Goal: Task Accomplishment & Management: Use online tool/utility

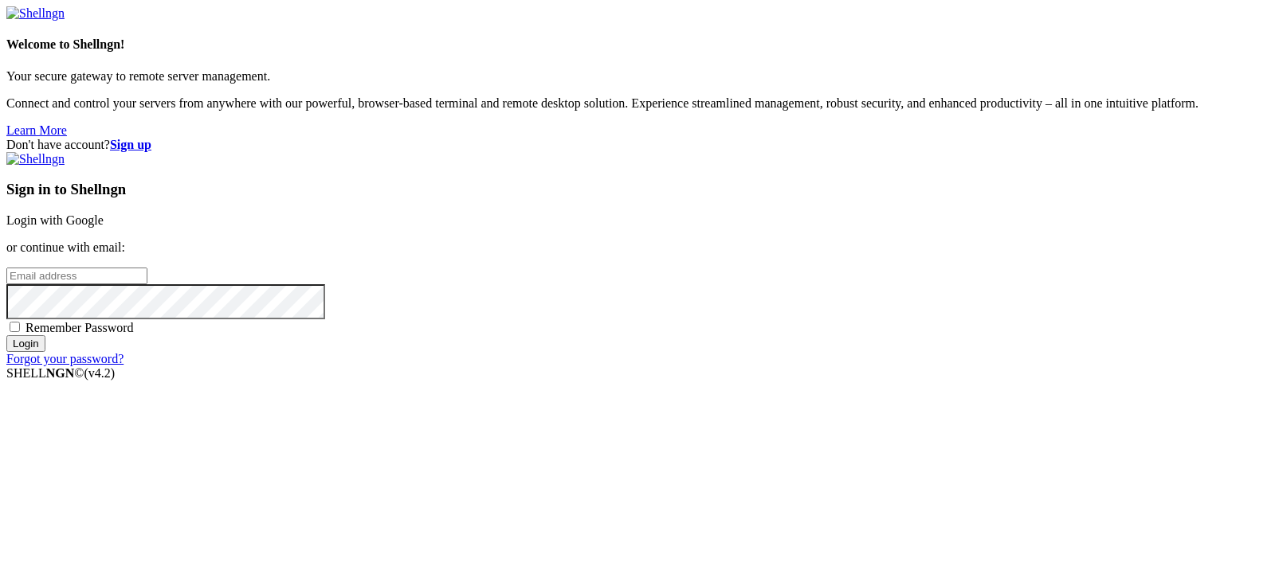
type input "[EMAIL_ADDRESS][DOMAIN_NAME]"
click at [45, 352] on input "Login" at bounding box center [25, 343] width 39 height 17
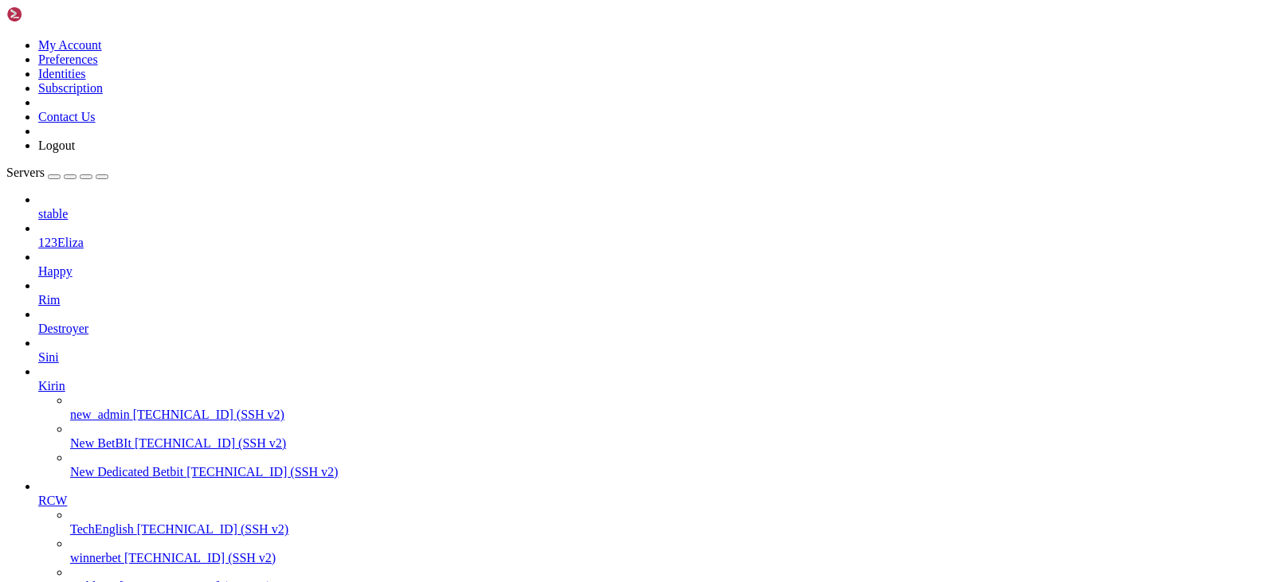
drag, startPoint x: 518, startPoint y: 337, endPoint x: 494, endPoint y: 335, distance: 24.0
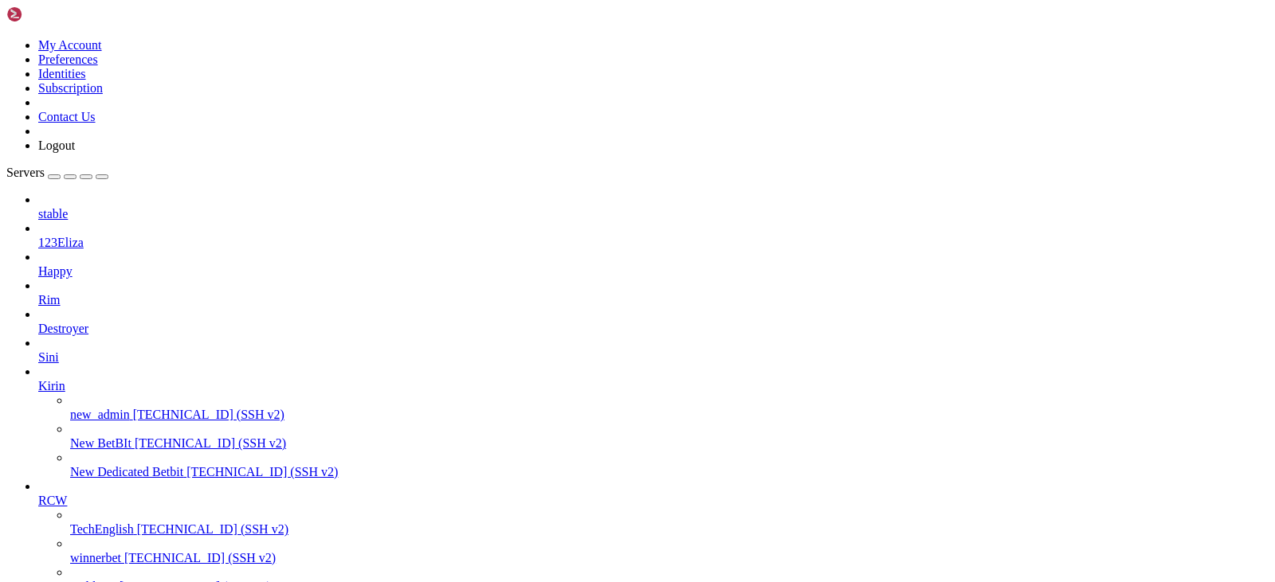
scroll to position [2151, 0]
click at [6, 38] on icon at bounding box center [6, 38] width 0 height 0
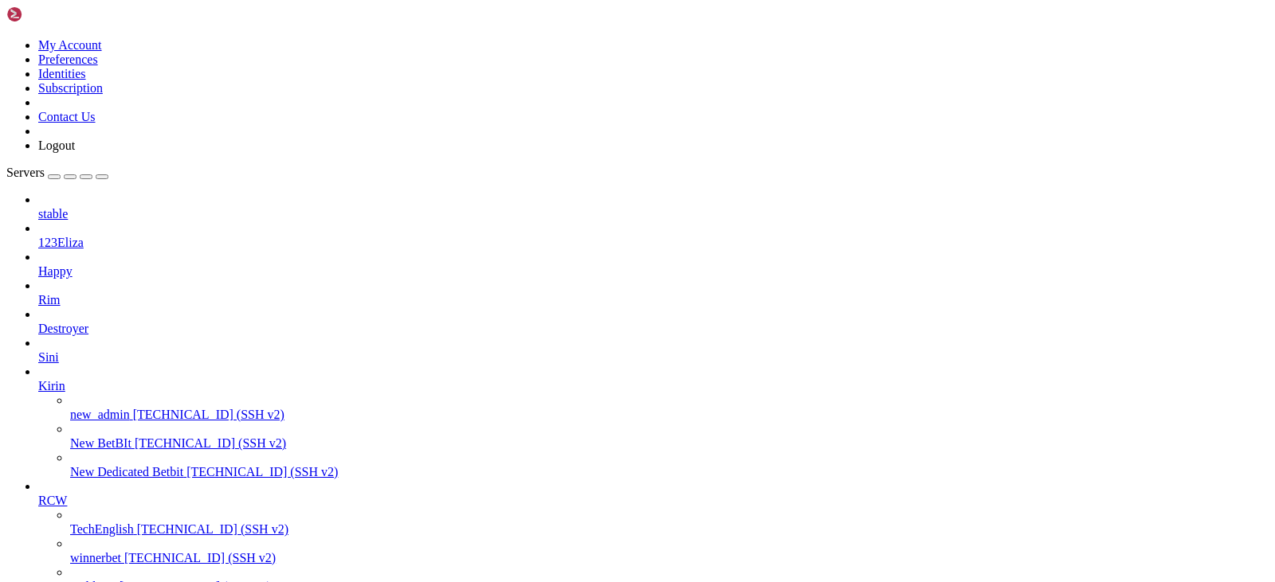
click at [75, 152] on link "Logout" at bounding box center [56, 146] width 37 height 14
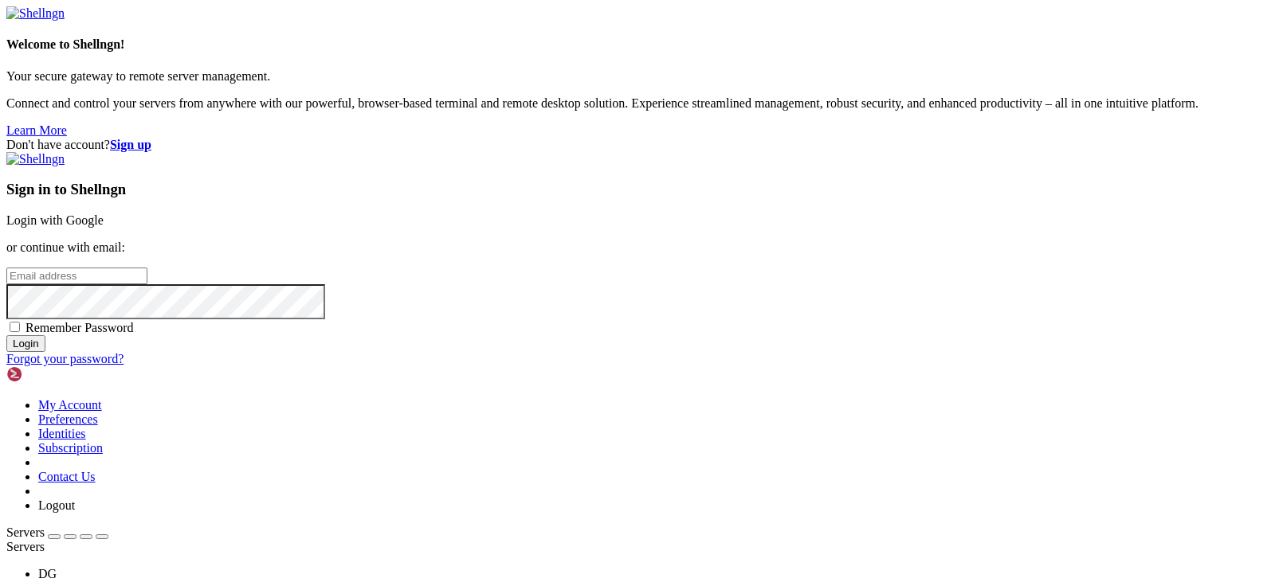
type input "[EMAIL_ADDRESS][DOMAIN_NAME]"
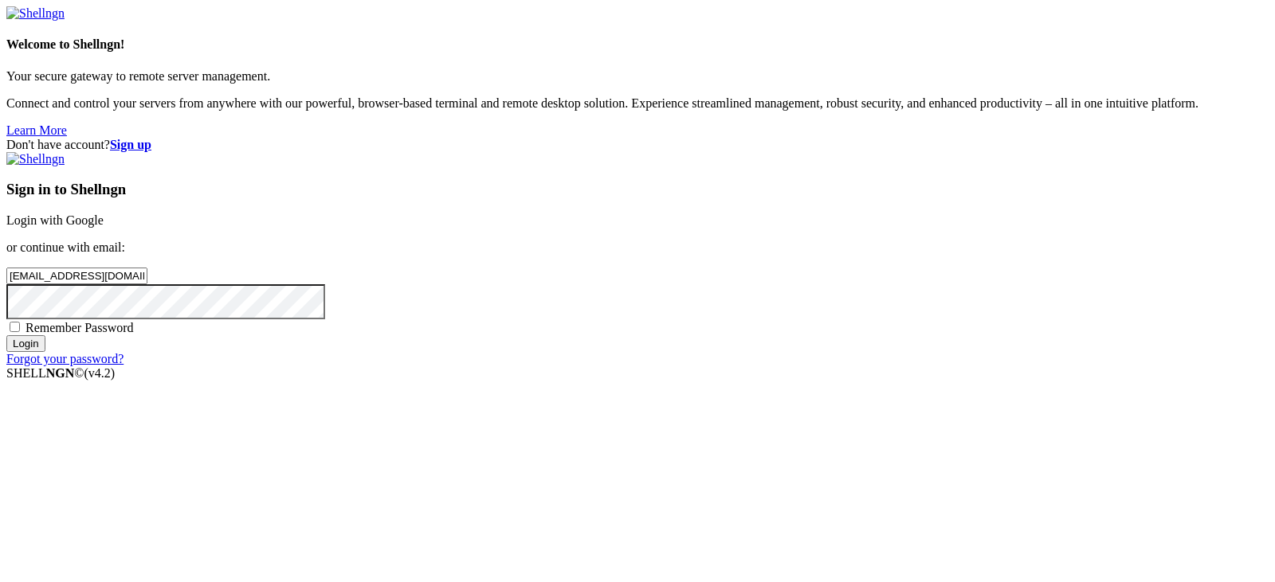
click at [104, 214] on link "Login with Google" at bounding box center [54, 221] width 97 height 14
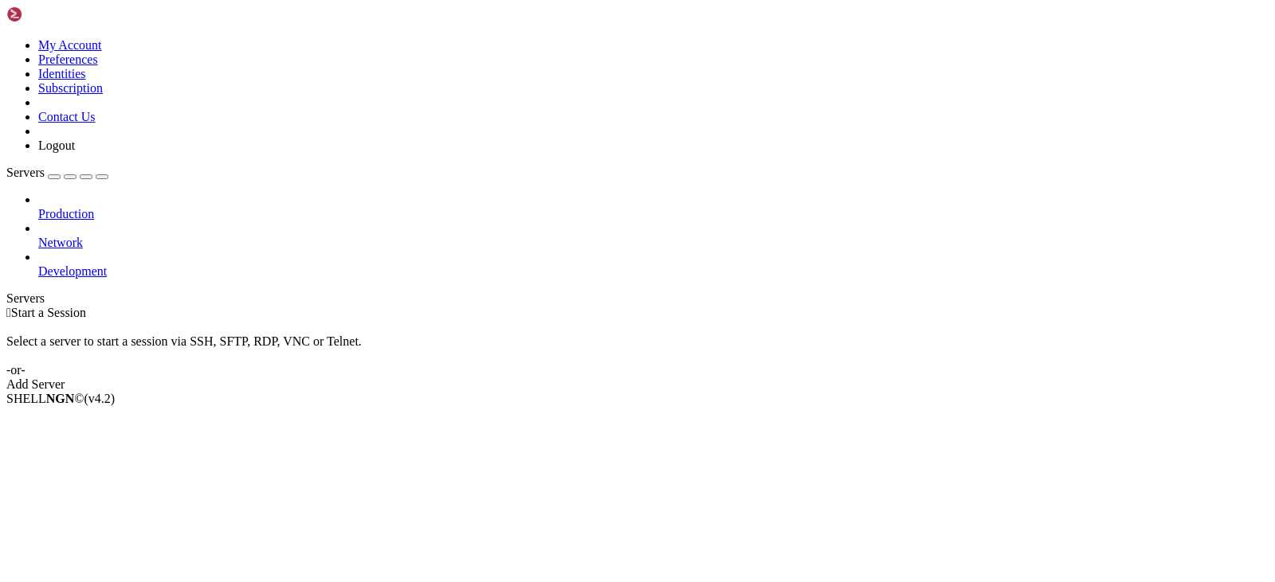
click at [89, 207] on span "Production" at bounding box center [66, 214] width 56 height 14
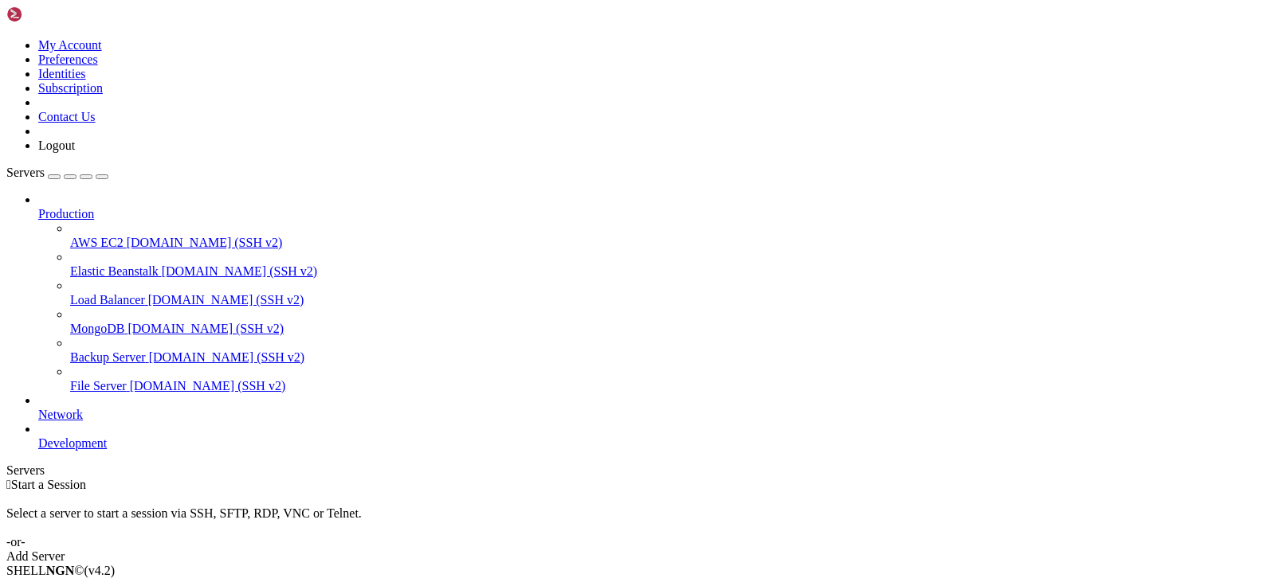
click at [89, 207] on span "Production" at bounding box center [66, 214] width 56 height 14
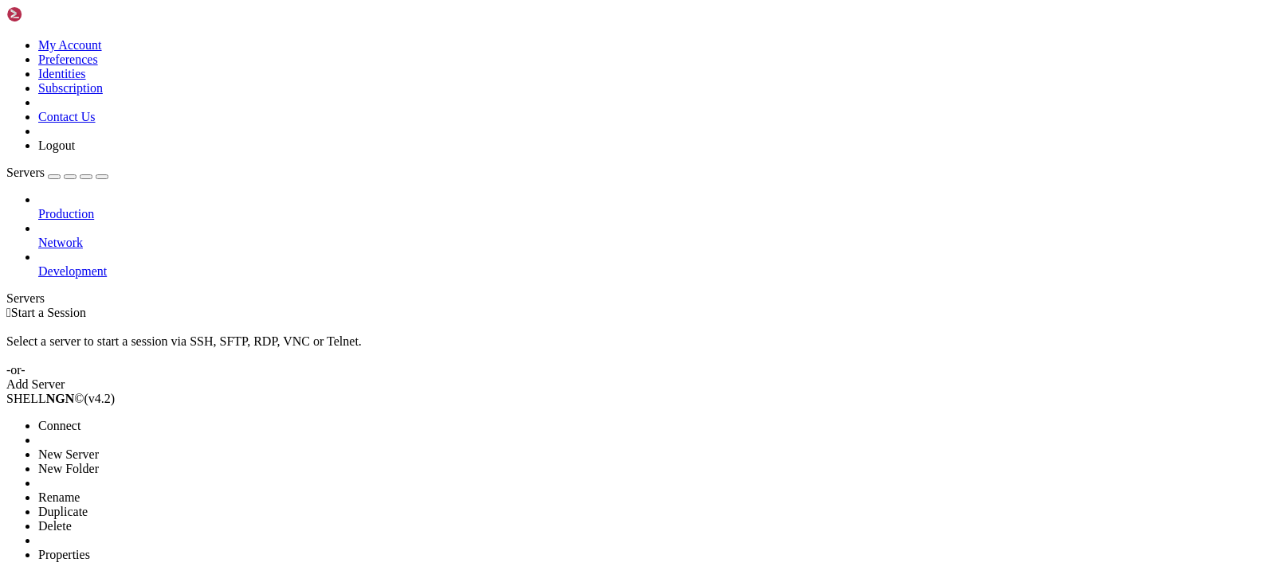
click at [72, 520] on span "Delete" at bounding box center [54, 527] width 33 height 14
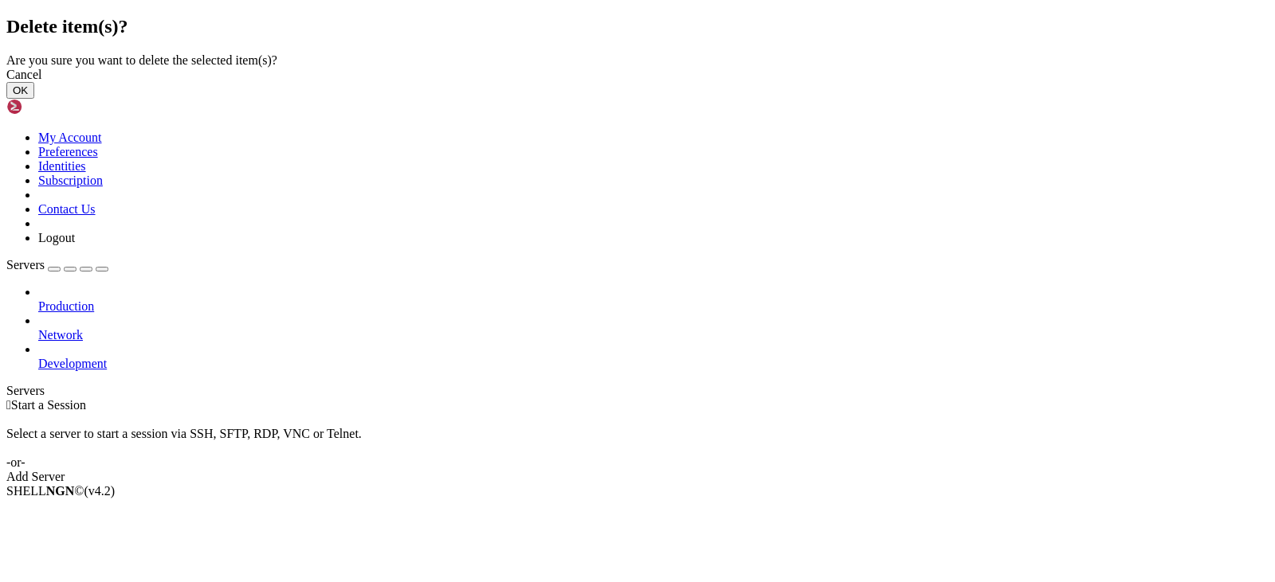
click at [34, 99] on button "OK" at bounding box center [20, 90] width 28 height 17
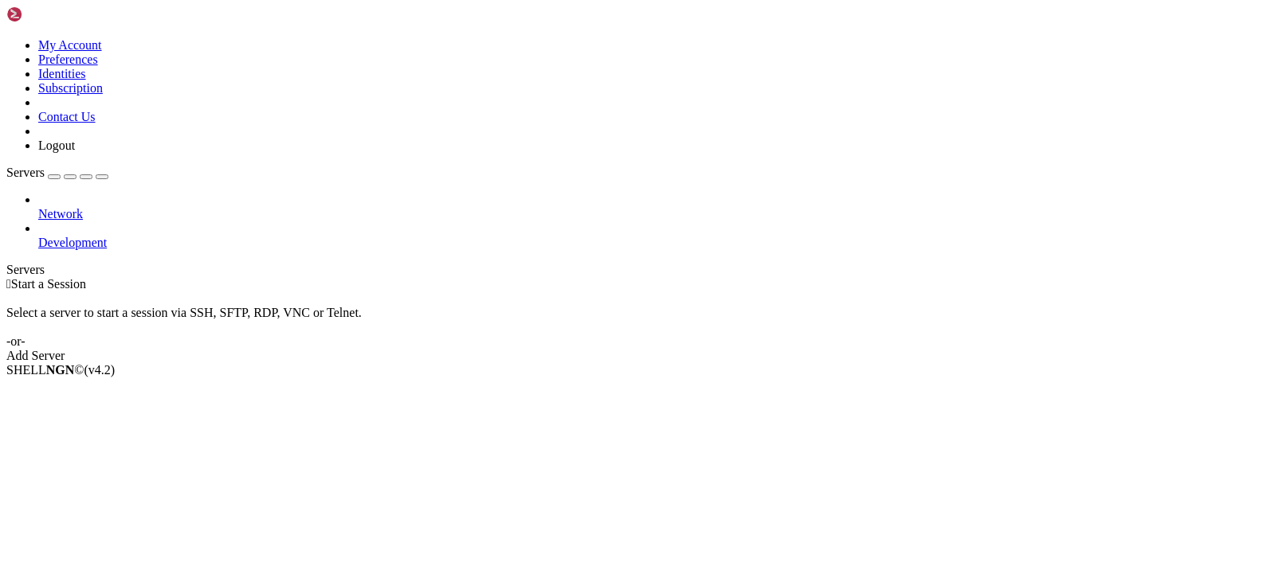
click at [80, 207] on span "Network" at bounding box center [60, 214] width 45 height 14
click at [147, 491] on li "Delete" at bounding box center [110, 498] width 145 height 14
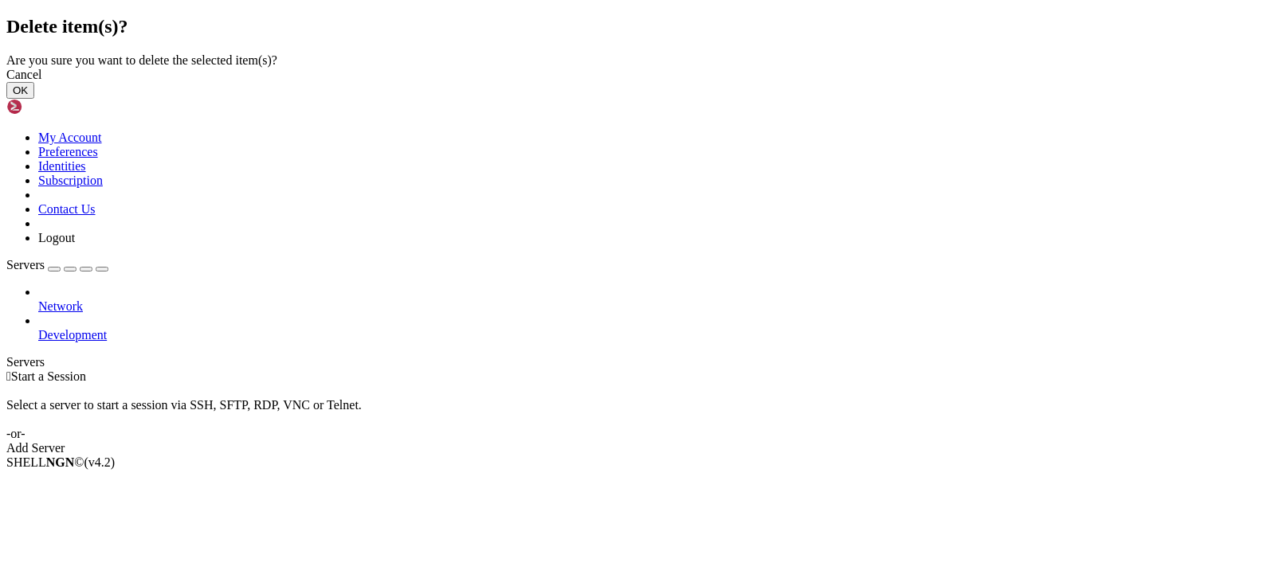
click at [34, 99] on button "OK" at bounding box center [20, 90] width 28 height 17
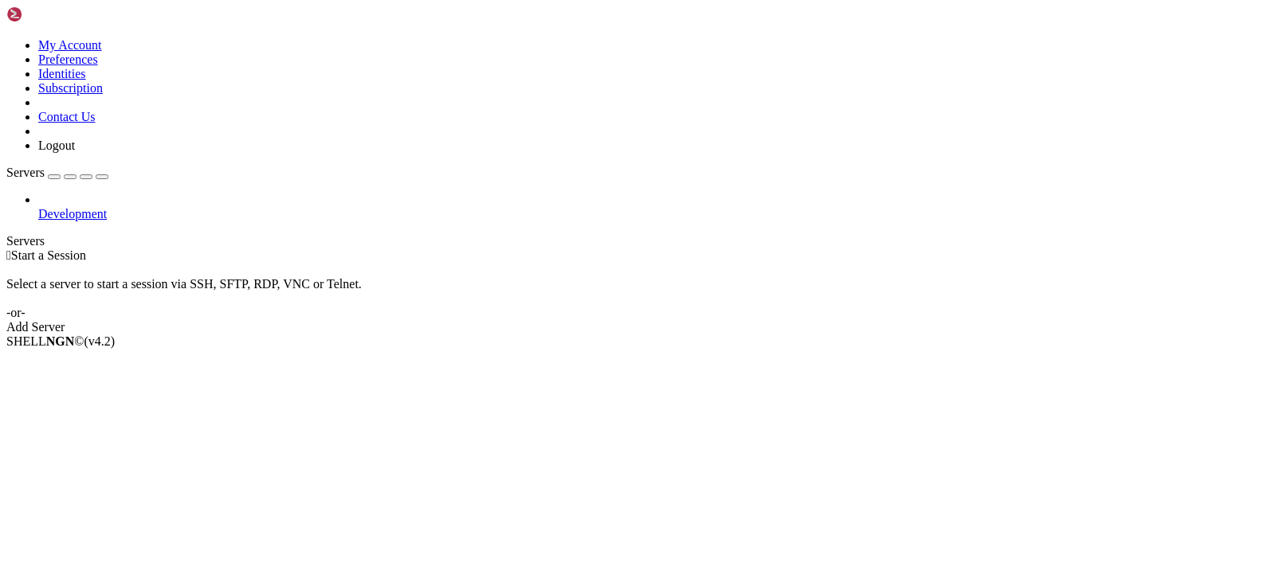
drag, startPoint x: 97, startPoint y: 96, endPoint x: 64, endPoint y: 88, distance: 34.6
click at [133, 462] on li "Delete" at bounding box center [110, 469] width 145 height 14
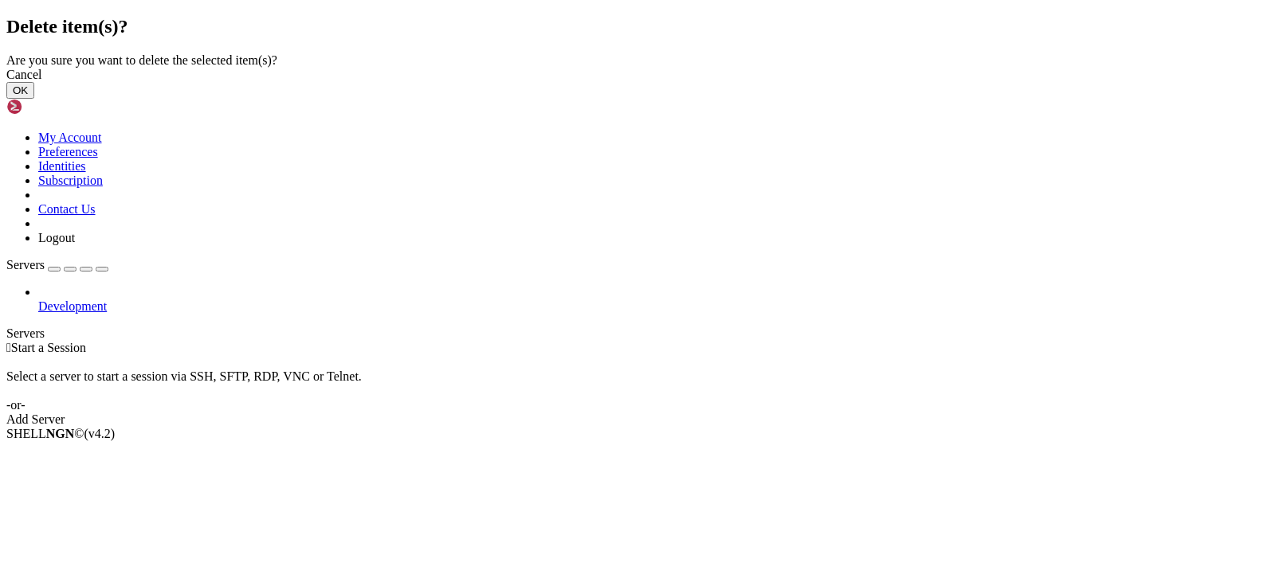
click at [34, 99] on button "OK" at bounding box center [20, 90] width 28 height 17
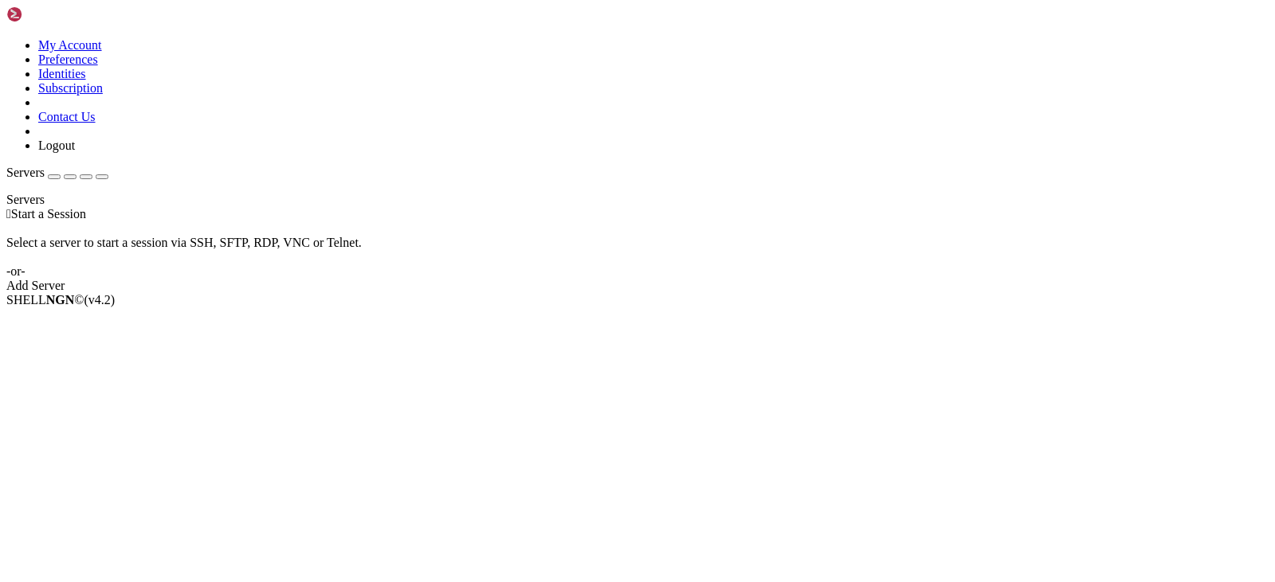
click at [449, 293] on div " Start a Session Select a server to start a session via SSH, SFTP, RDP, VNC or…" at bounding box center [637, 250] width 1262 height 86
click at [148, 193] on div at bounding box center [637, 193] width 1262 height 0
click at [54, 177] on div "button" at bounding box center [54, 177] width 0 height 0
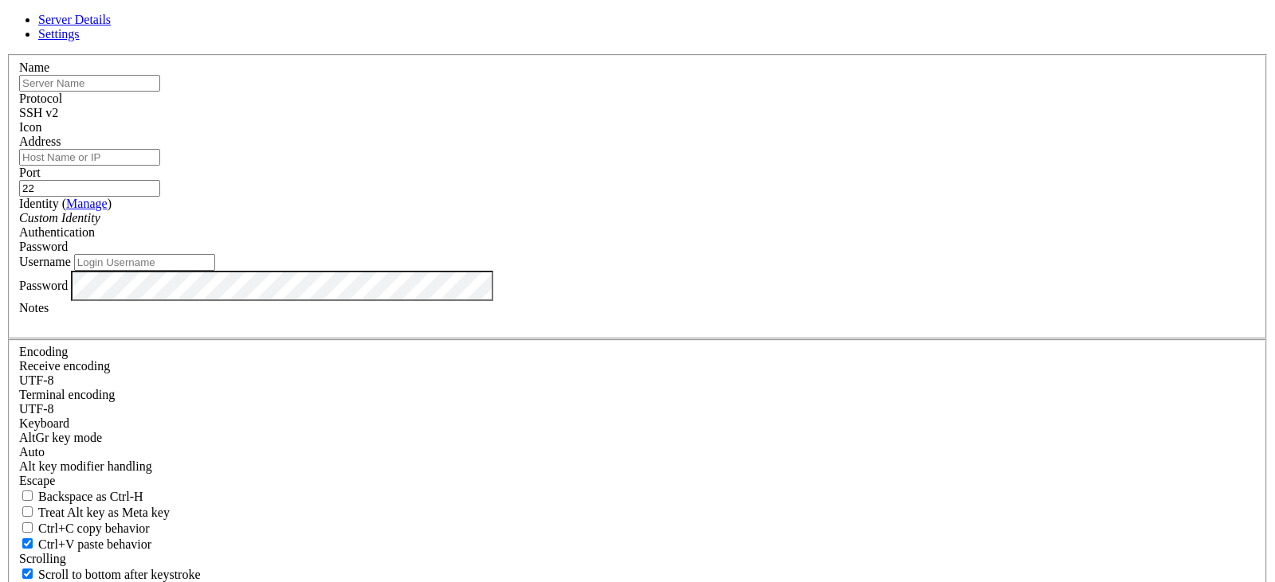
type input "[EMAIL_ADDRESS][DOMAIN_NAME]"
click at [160, 92] on input "text" at bounding box center [89, 83] width 141 height 17
type input "쌰"
type input "T"
type input "t"
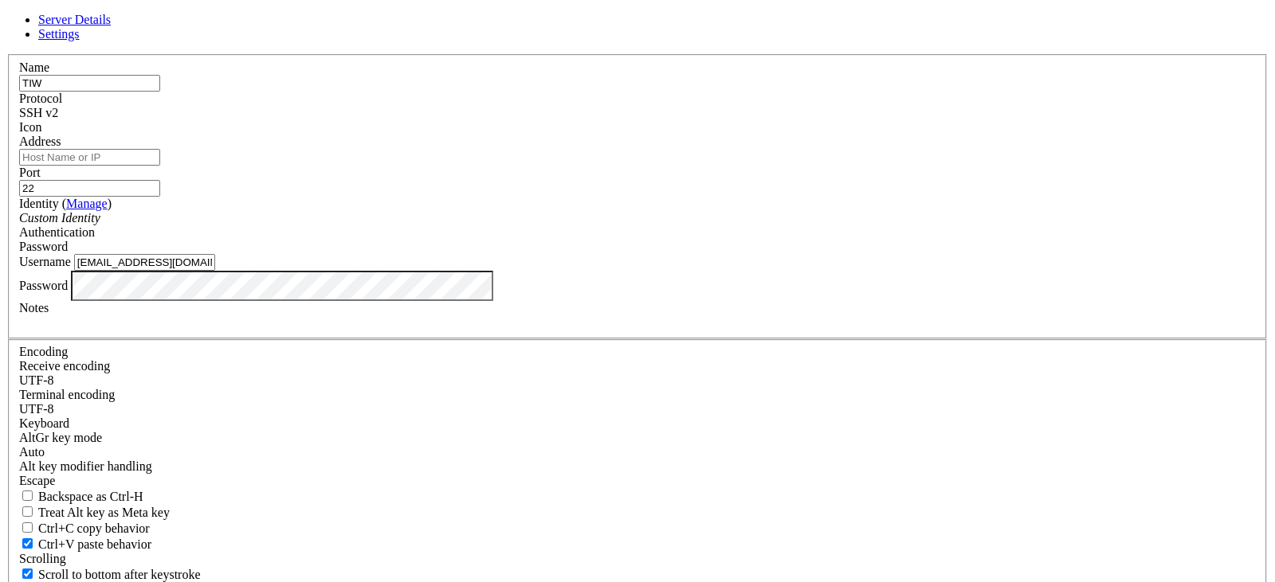
type input "TIW"
click at [160, 166] on input "Address" at bounding box center [89, 157] width 141 height 17
paste input "[URL]"
type input "[TECHNICAL_ID]"
click at [215, 271] on input "[EMAIL_ADDRESS][DOMAIN_NAME]" at bounding box center [144, 262] width 141 height 17
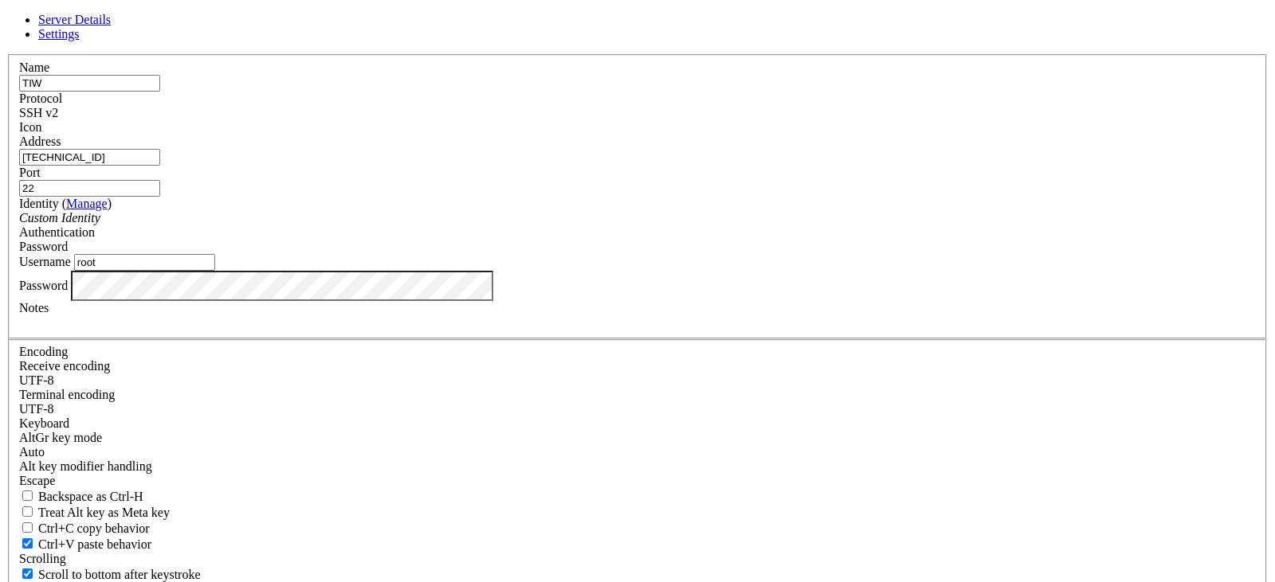
type input "root"
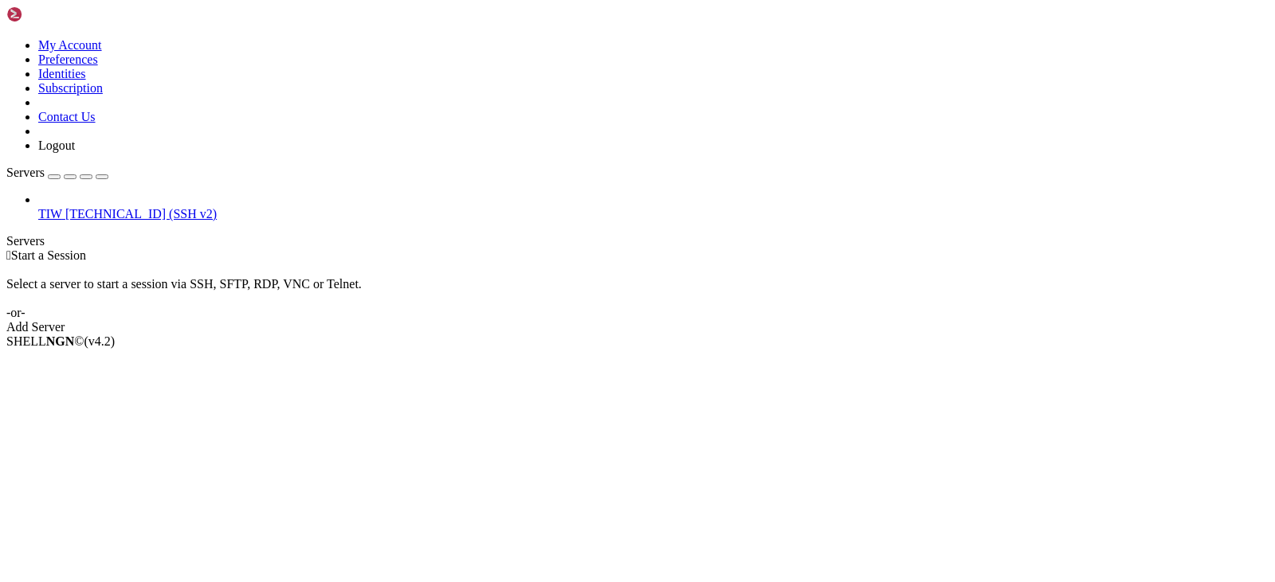
click at [62, 207] on span "TIW" at bounding box center [50, 214] width 24 height 14
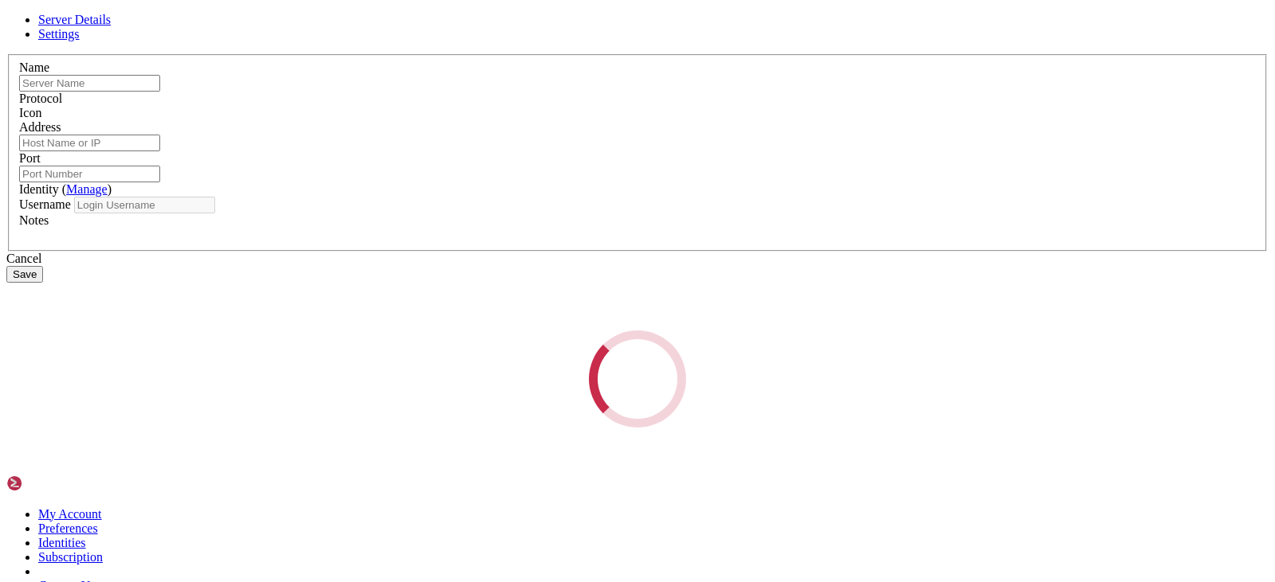
type input "TIW"
type input "[TECHNICAL_ID]"
type input "22"
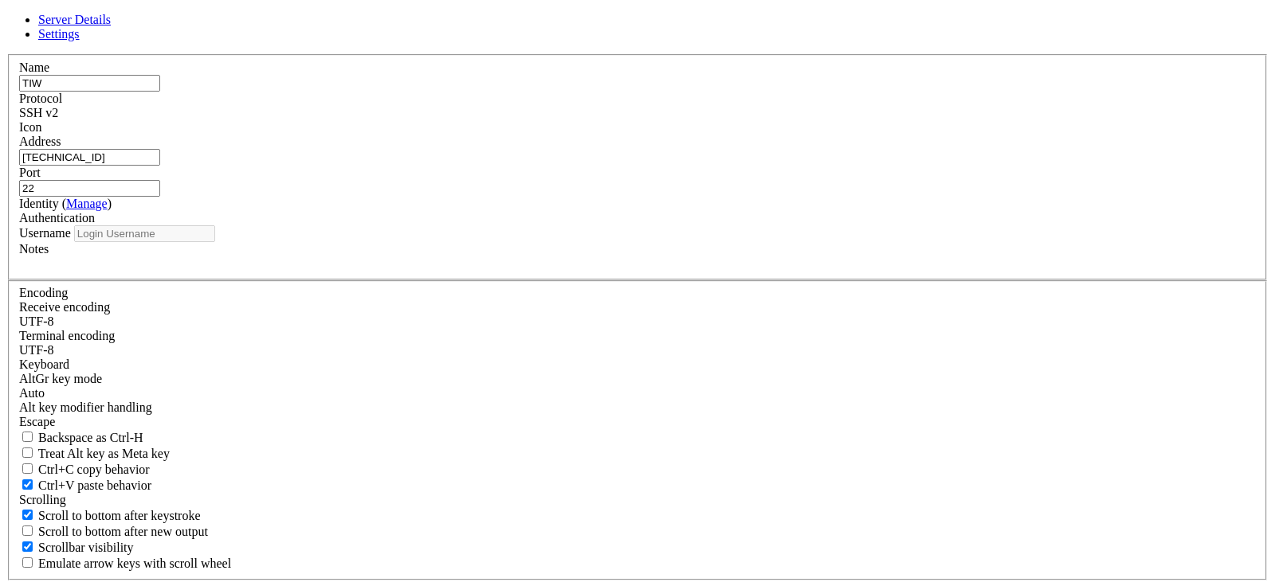
type input "root"
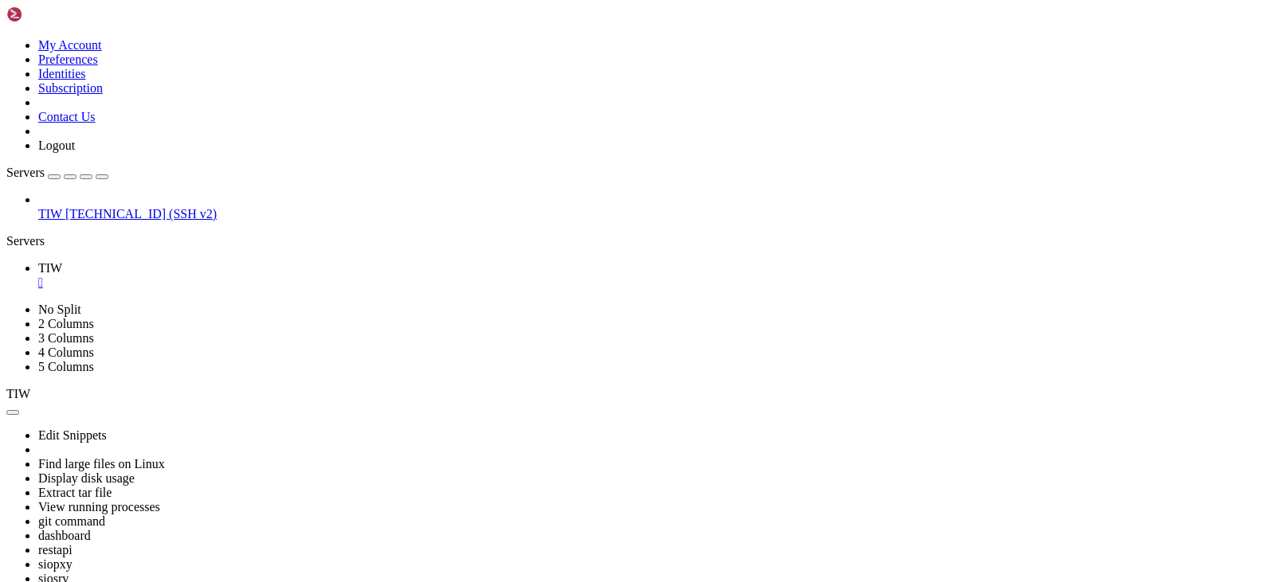
click at [62, 207] on span "TIW" at bounding box center [50, 214] width 24 height 14
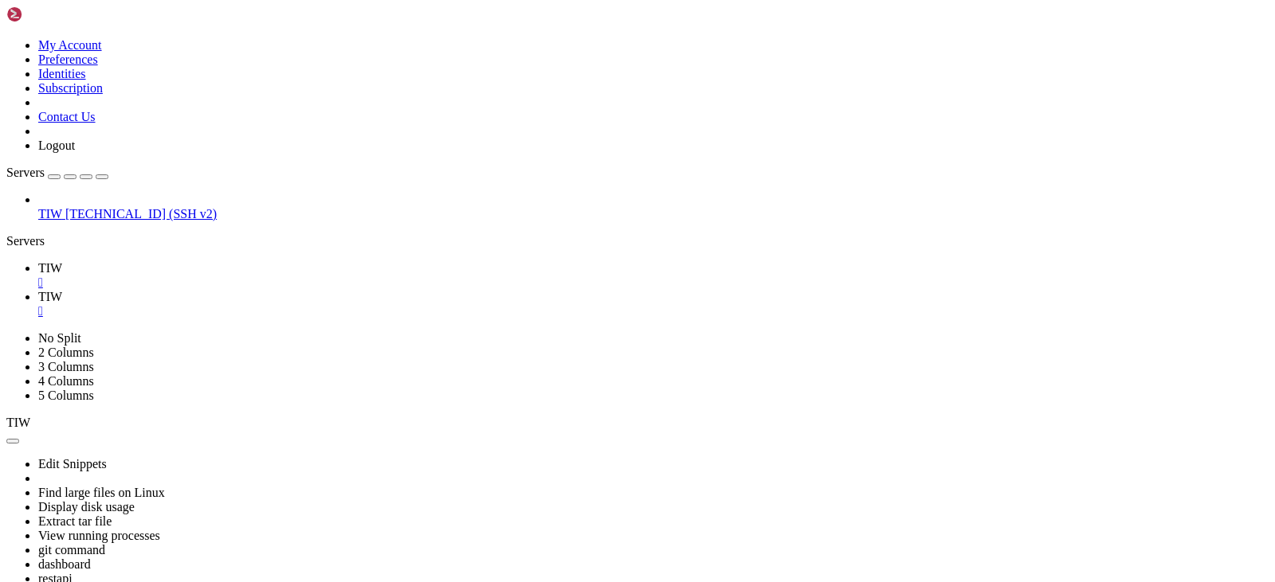
click at [334, 304] on div "" at bounding box center [653, 311] width 1230 height 14
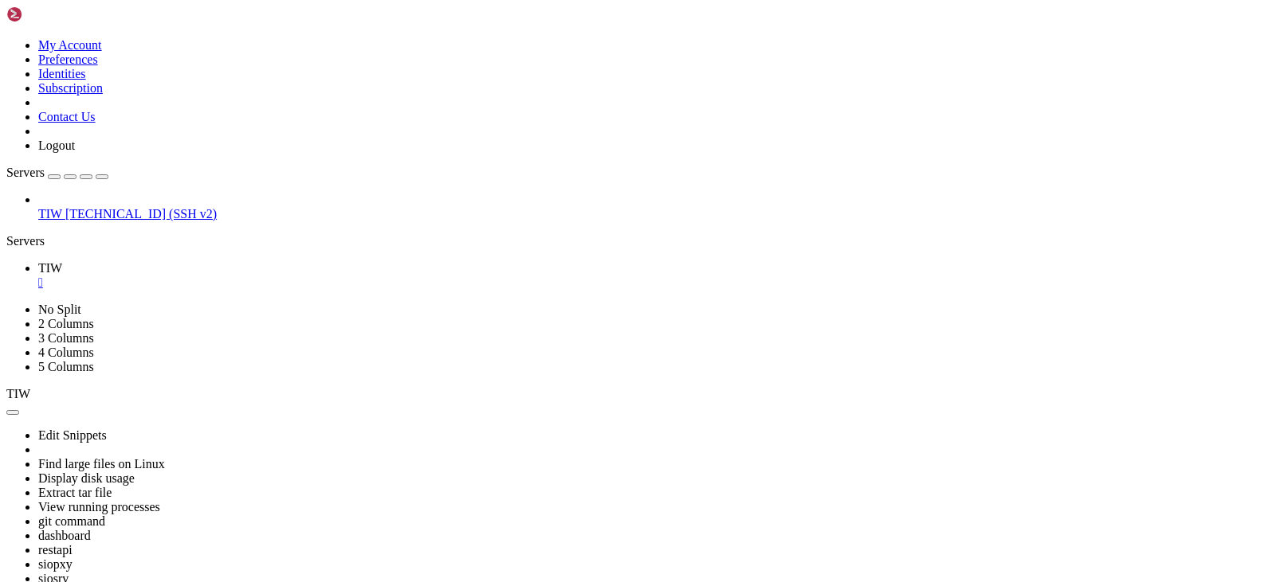
click at [261, 276] on div "" at bounding box center [653, 283] width 1230 height 14
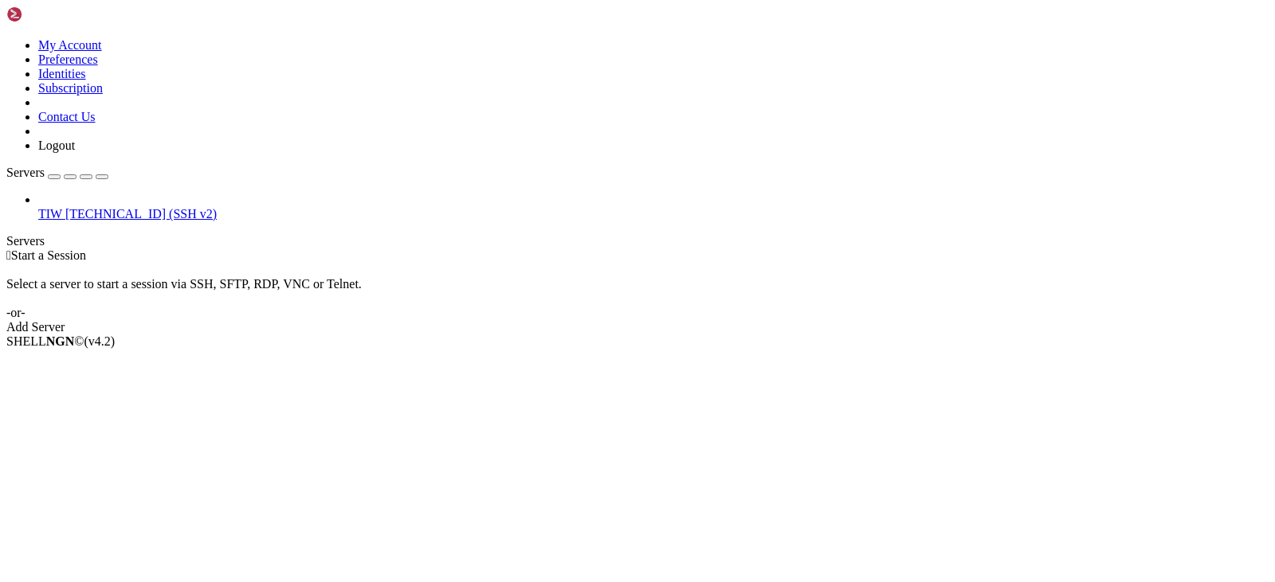
click at [121, 207] on link "TIW [TECHNICAL_ID] (SSH v2)" at bounding box center [653, 214] width 1230 height 14
